Goal: Task Accomplishment & Management: Manage account settings

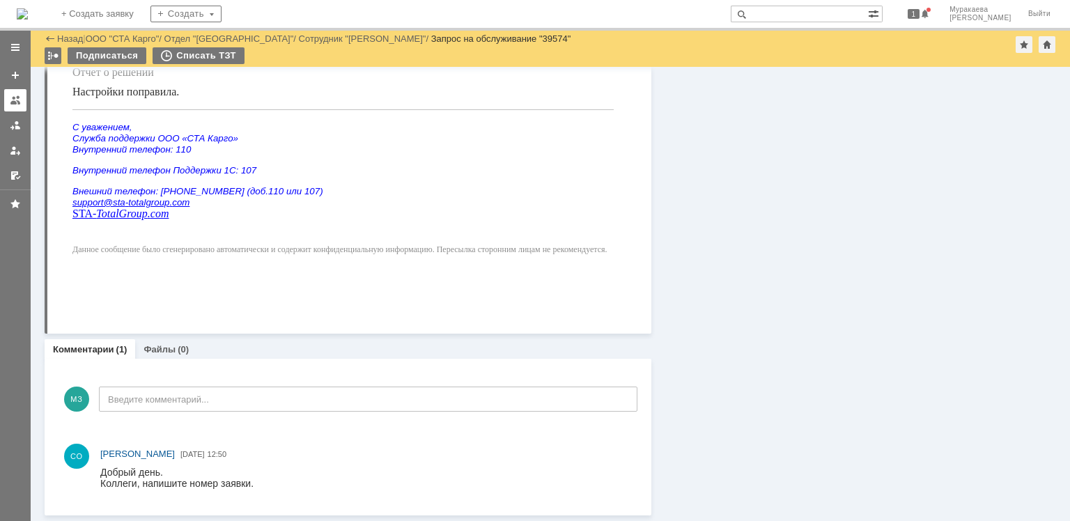
click at [12, 103] on div at bounding box center [15, 100] width 11 height 11
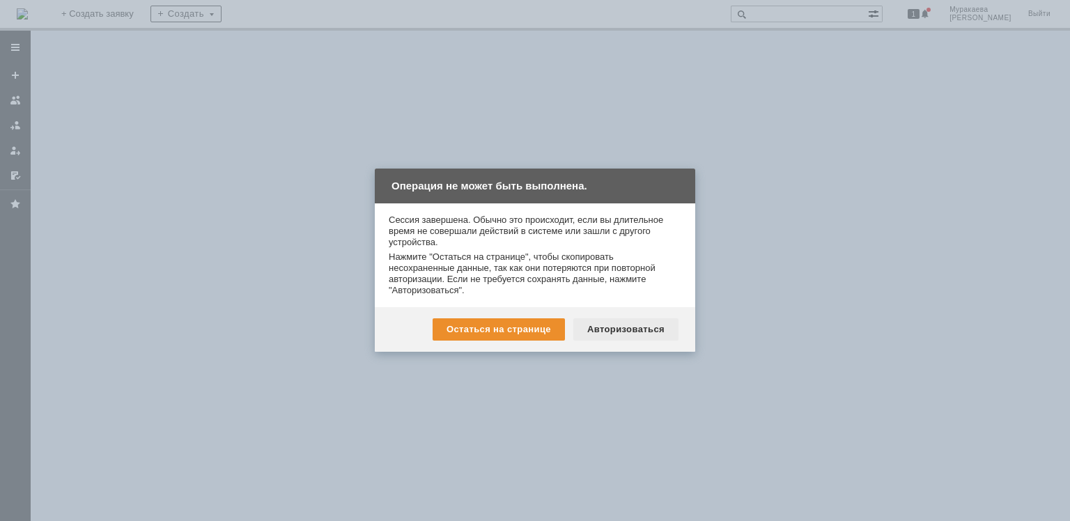
click at [599, 324] on div "Авторизоваться" at bounding box center [625, 329] width 105 height 22
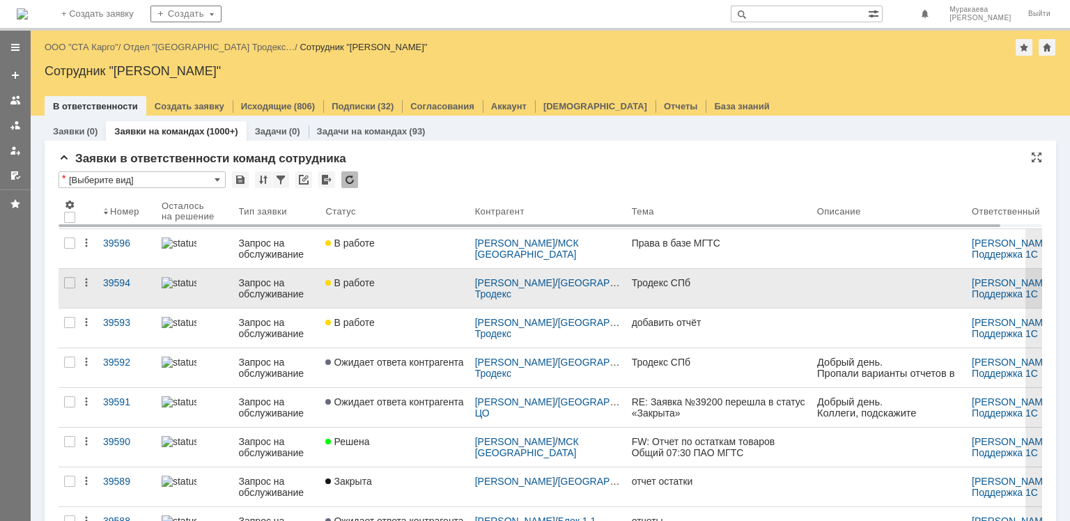
click at [268, 284] on div "Запрос на обслуживание" at bounding box center [277, 288] width 76 height 22
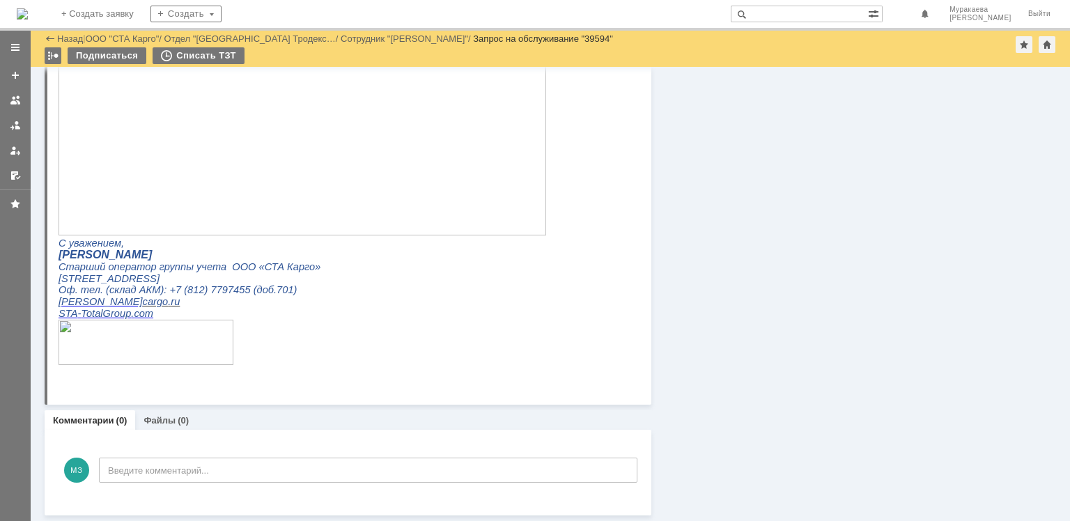
scroll to position [122, 0]
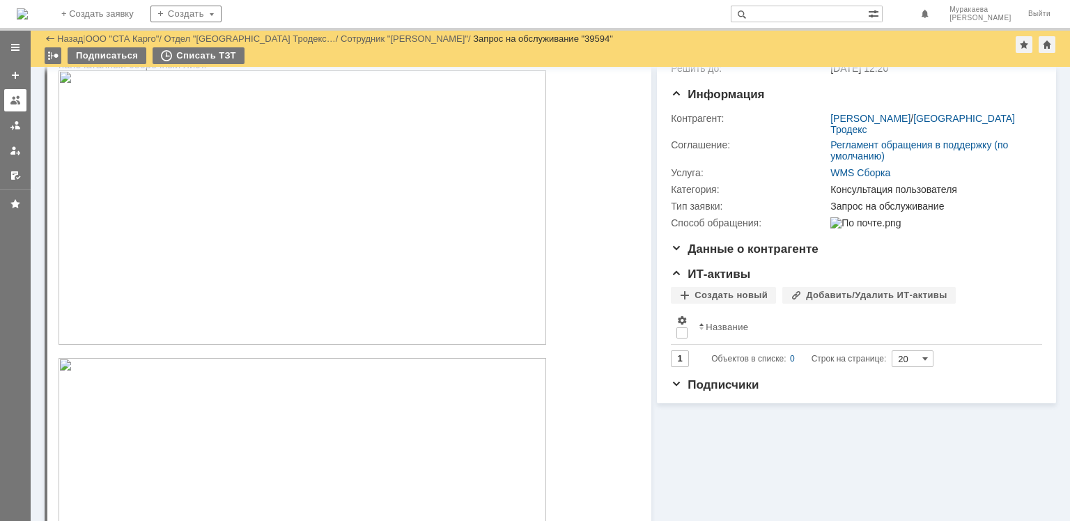
click at [7, 105] on link at bounding box center [15, 100] width 22 height 22
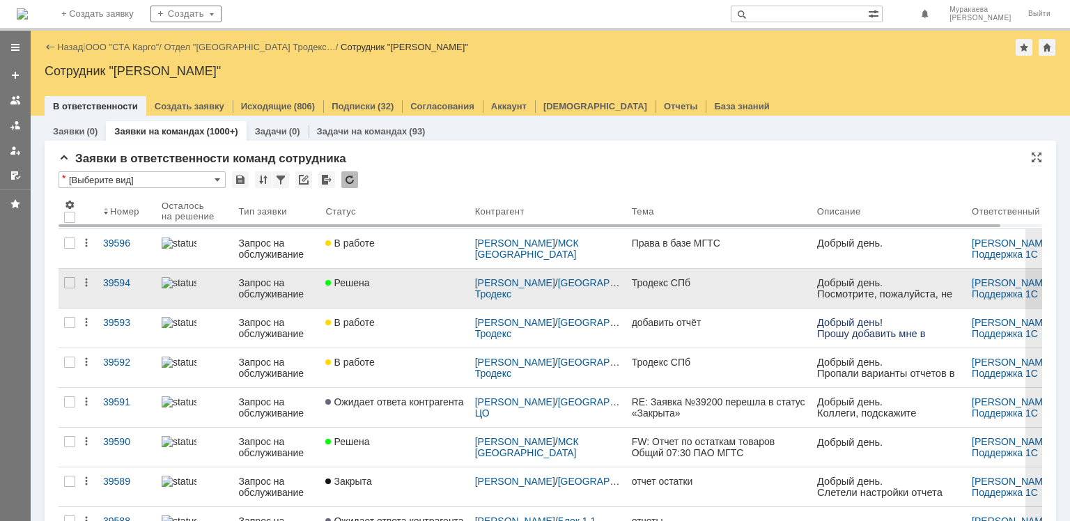
click at [270, 283] on div "Запрос на обслуживание" at bounding box center [277, 288] width 76 height 22
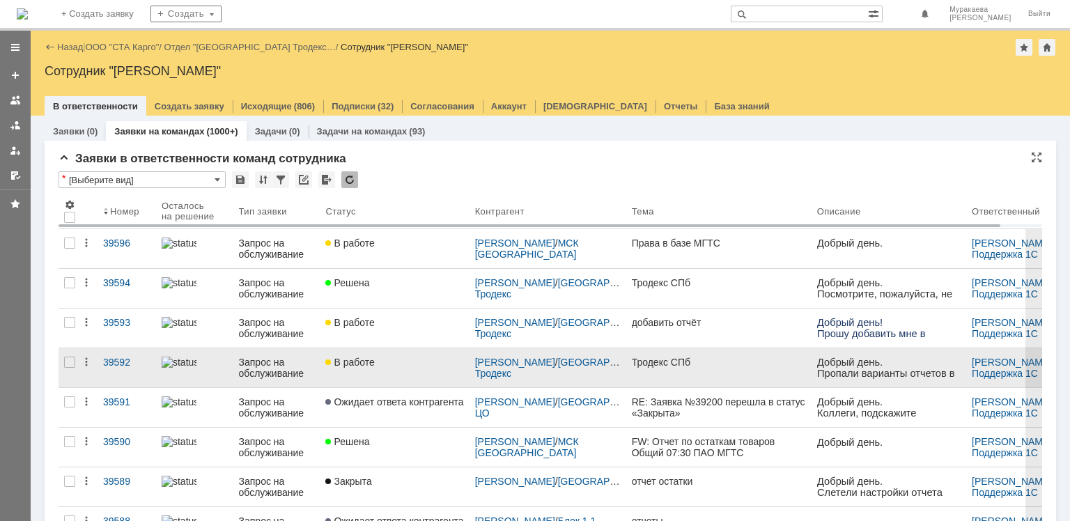
click at [279, 373] on div "Запрос на обслуживание" at bounding box center [277, 368] width 76 height 22
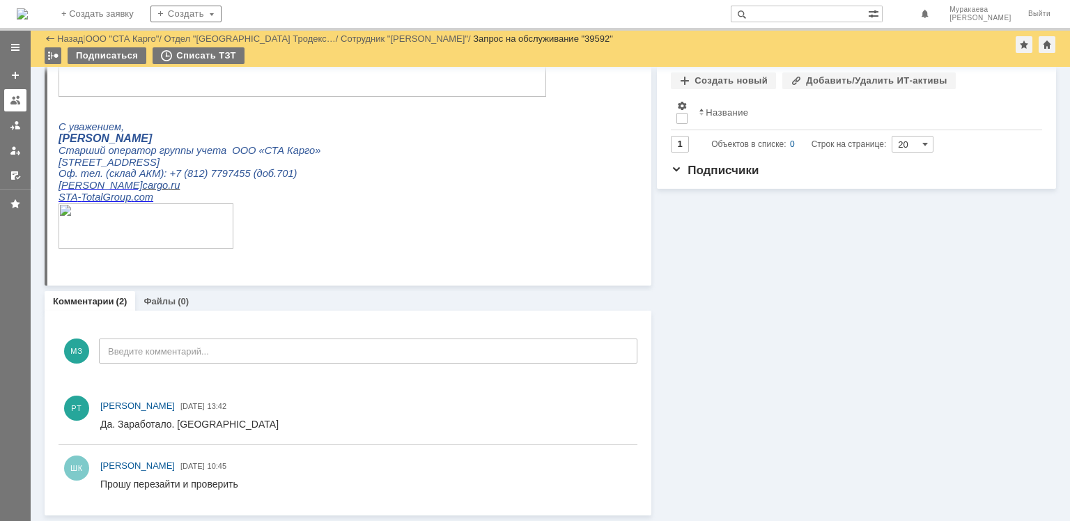
click at [8, 107] on link at bounding box center [15, 100] width 22 height 22
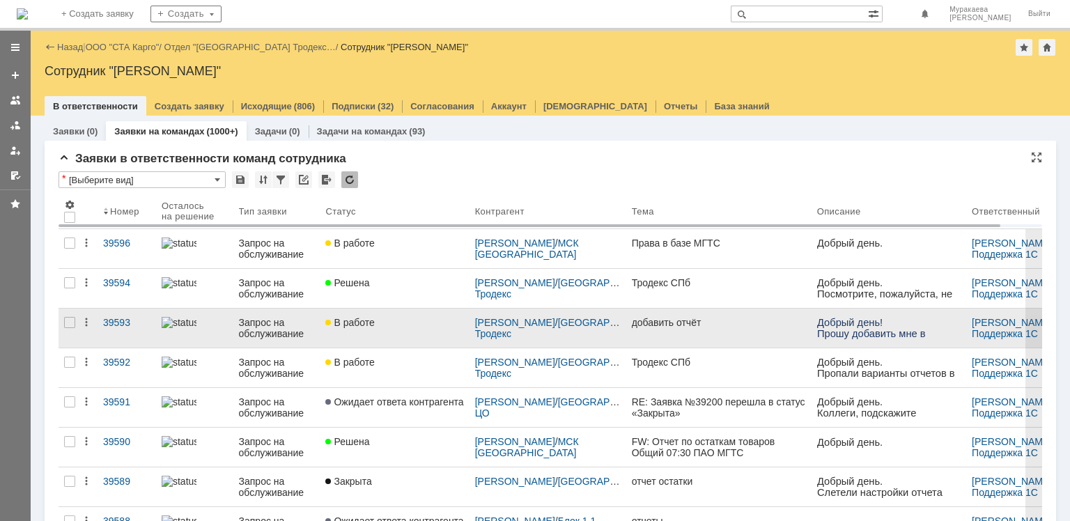
click at [265, 326] on div "Запрос на обслуживание" at bounding box center [277, 328] width 76 height 22
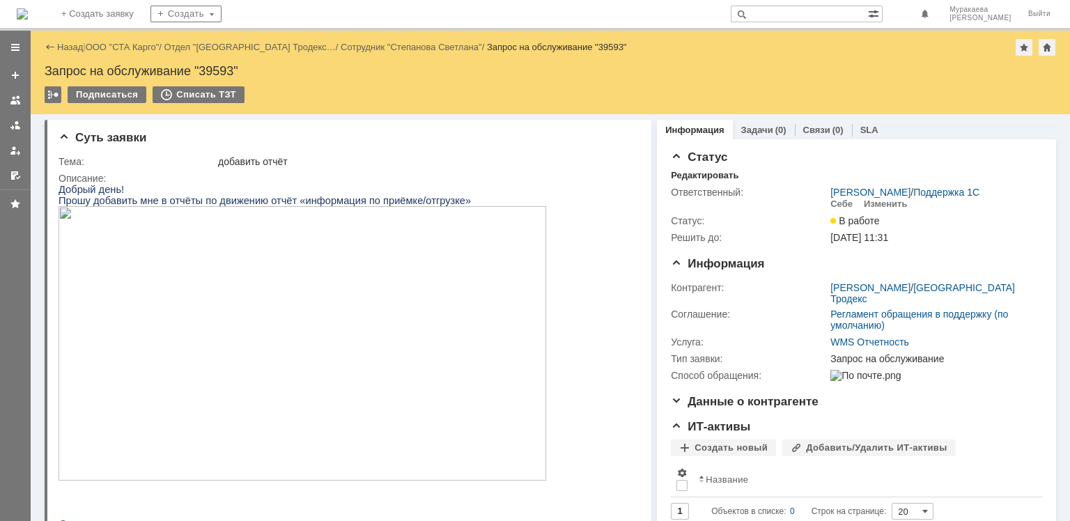
click at [1069, 84] on div "Назад | ООО "СТА Карго" / Отдел "[GEOGRAPHIC_DATA] Тродекс… / Сотрудник "[PERSO…" at bounding box center [550, 73] width 1039 height 84
click at [18, 99] on div at bounding box center [15, 100] width 11 height 11
